Goal: Check status: Check status

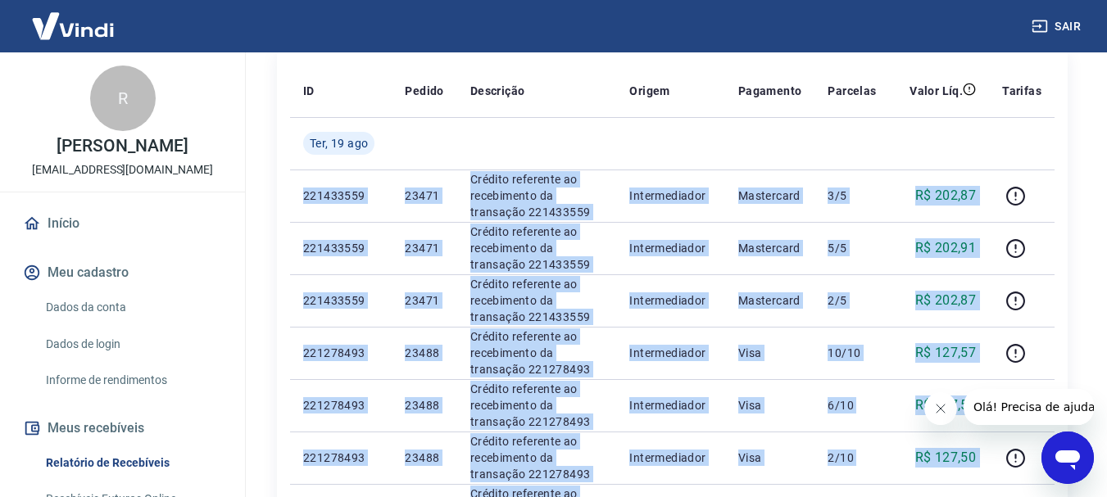
scroll to position [164, 0]
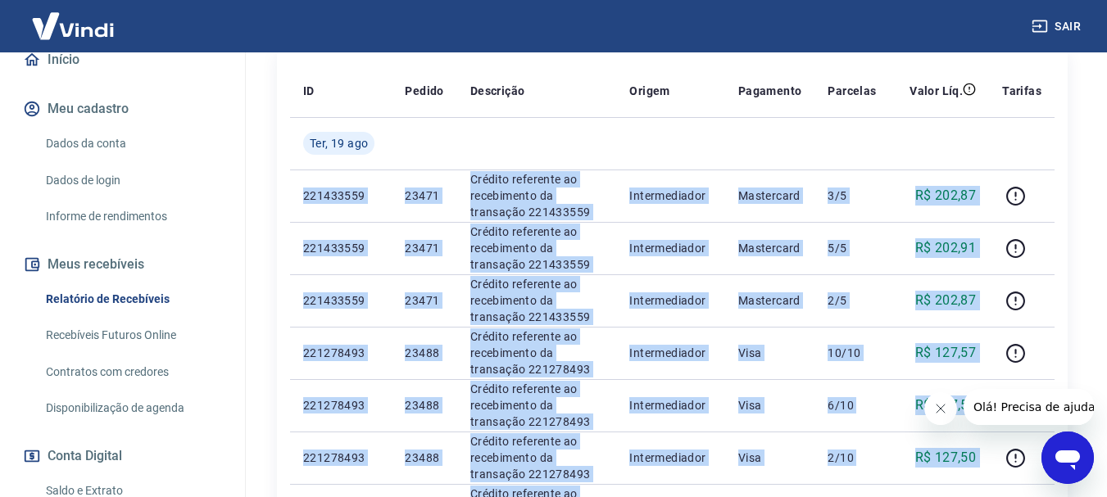
click at [141, 296] on link "Relatório de Recebíveis" at bounding box center [132, 300] width 186 height 34
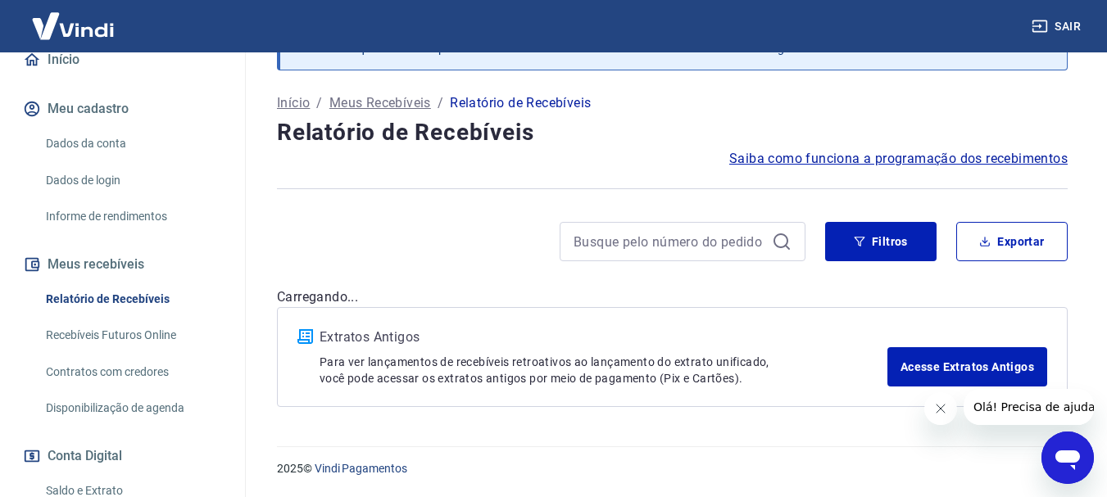
scroll to position [79, 0]
click at [914, 253] on button "Filtros" at bounding box center [880, 241] width 111 height 39
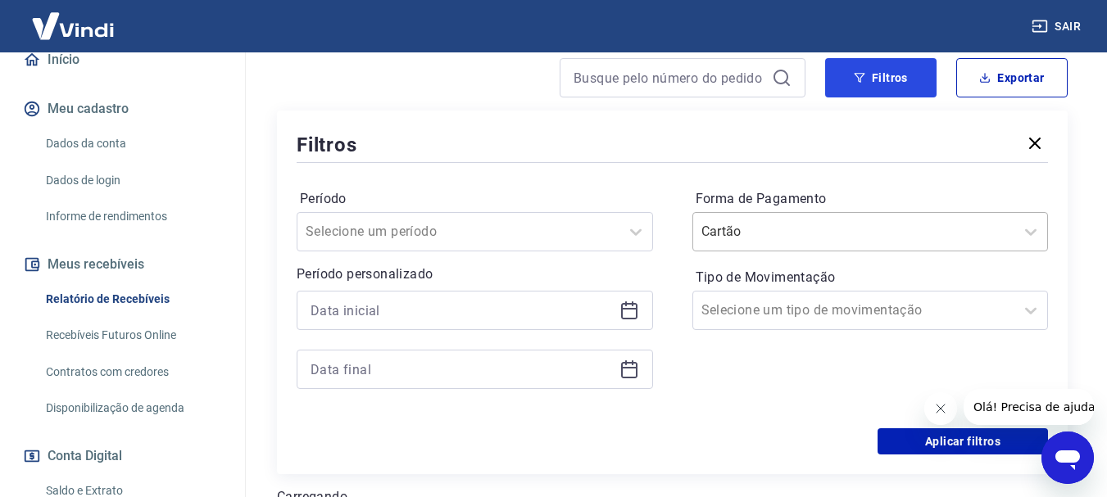
scroll to position [324, 0]
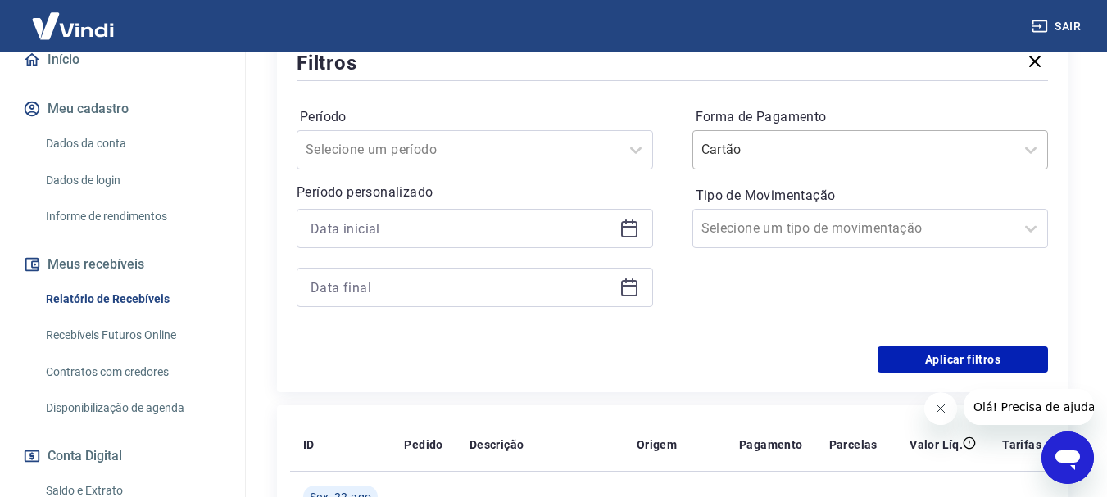
click at [972, 157] on div at bounding box center [854, 149] width 306 height 23
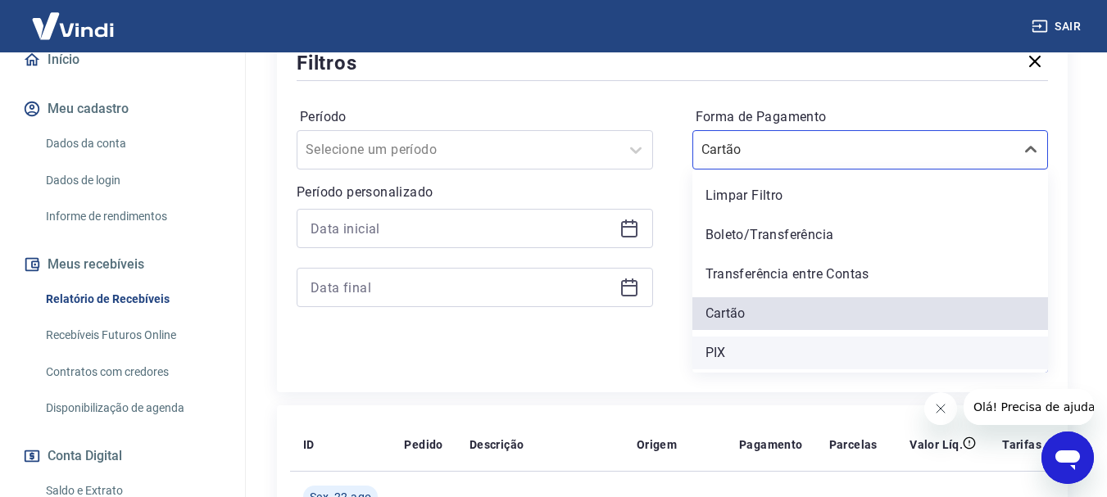
click at [752, 356] on div "PIX" at bounding box center [870, 353] width 356 height 33
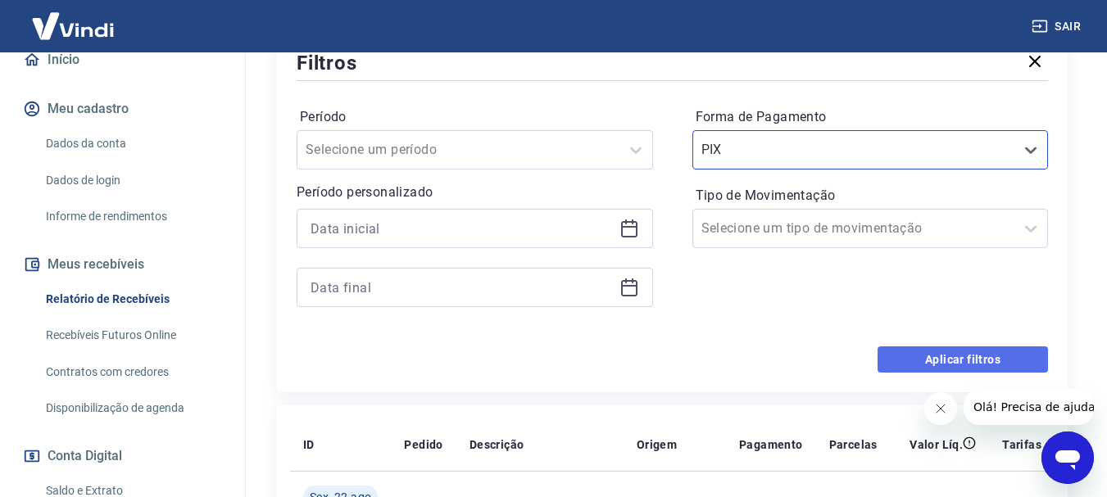
click at [912, 365] on button "Aplicar filtros" at bounding box center [963, 360] width 170 height 26
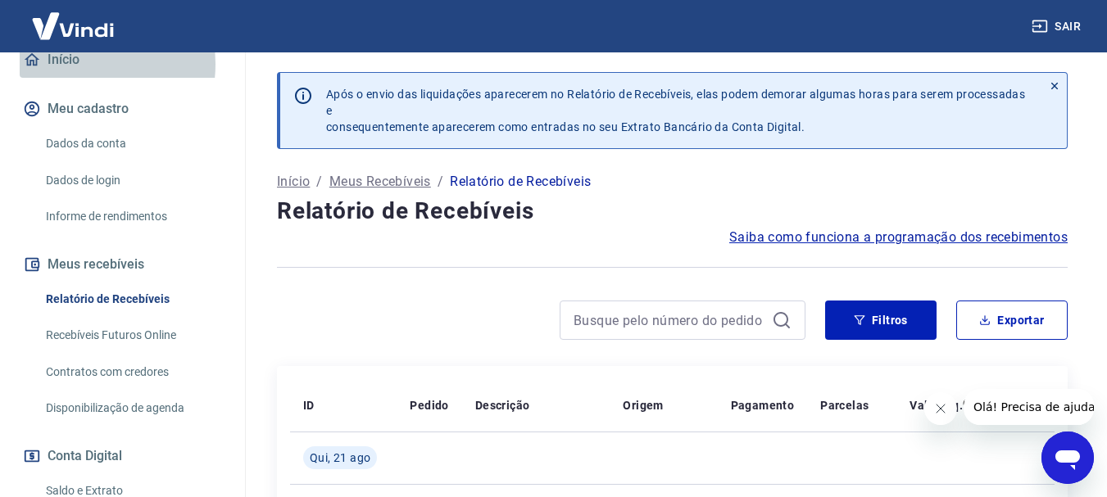
click at [70, 64] on link "Início" at bounding box center [123, 60] width 206 height 36
